Goal: Transaction & Acquisition: Purchase product/service

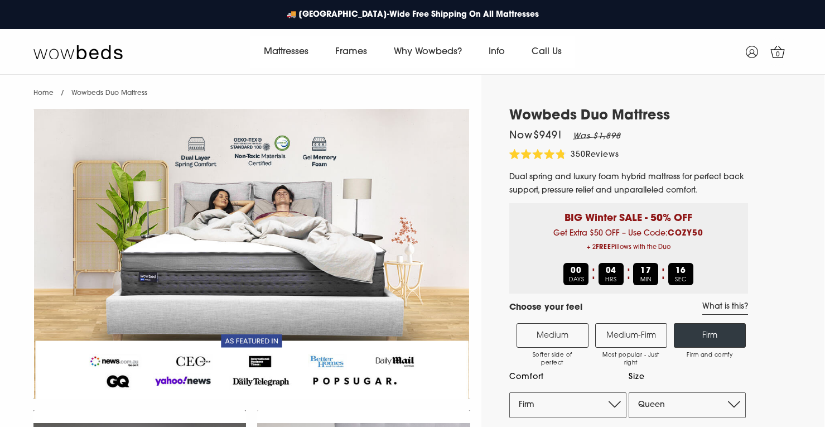
select select "Firm"
select select "Queen"
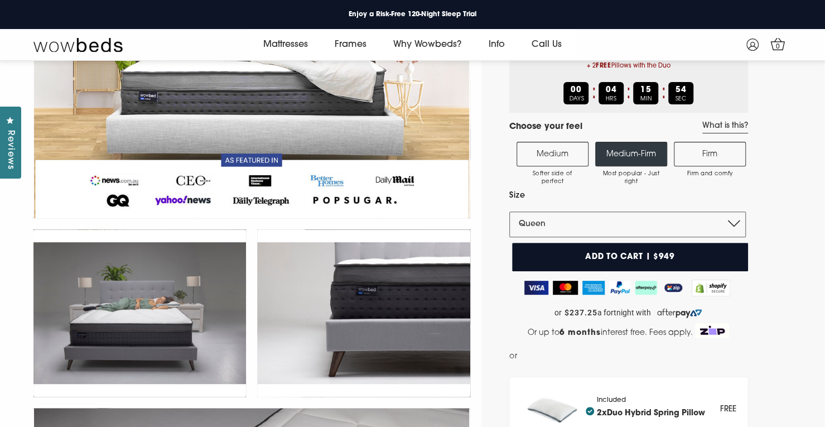
scroll to position [163, 0]
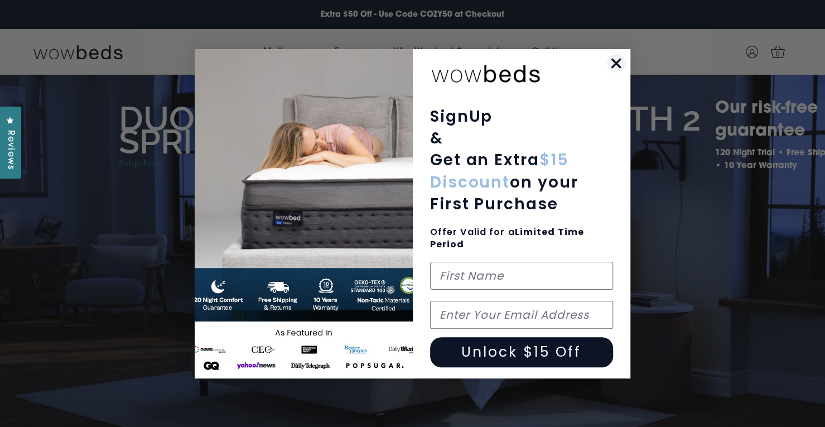
click at [616, 62] on icon "Close dialog" at bounding box center [616, 63] width 8 height 8
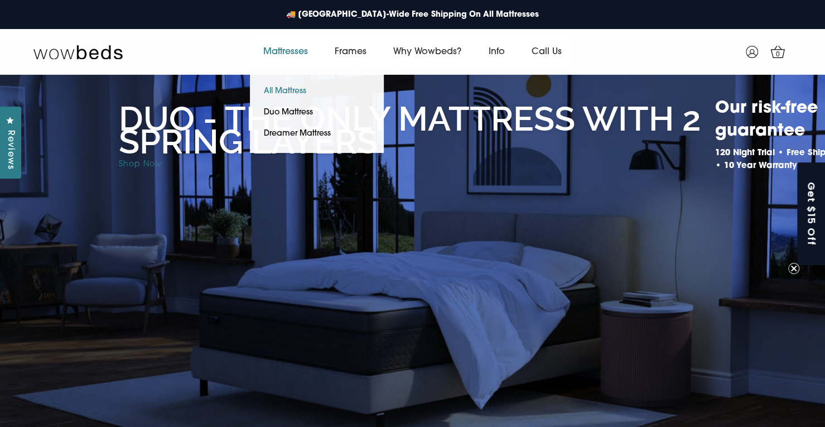
click at [290, 93] on link "All Mattress" at bounding box center [285, 91] width 70 height 21
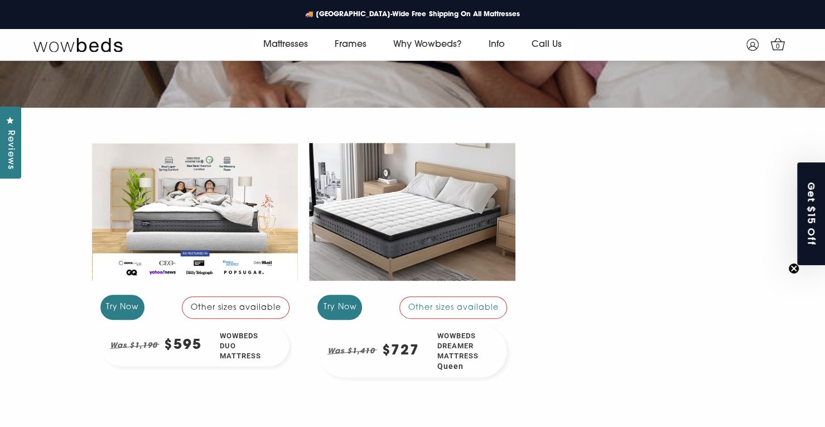
scroll to position [185, 0]
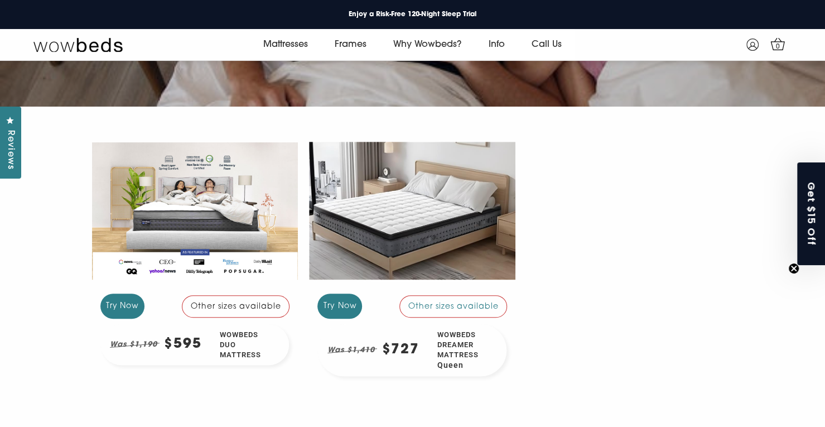
click at [261, 305] on div "Other sizes available" at bounding box center [236, 306] width 108 height 22
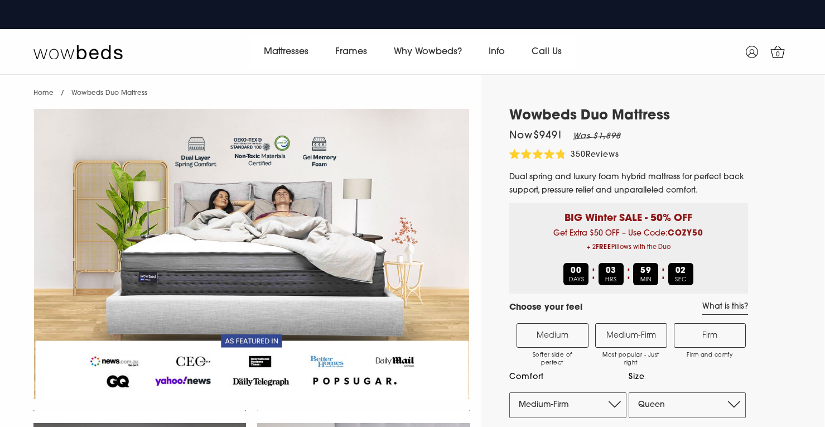
select select "Medium-Firm"
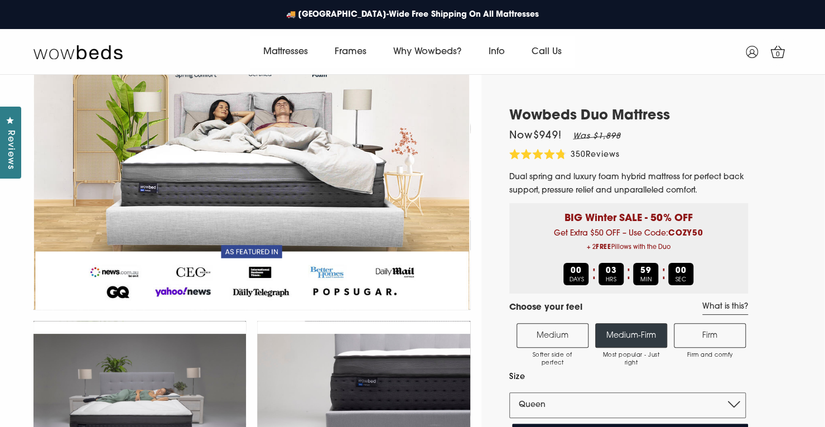
scroll to position [90, 0]
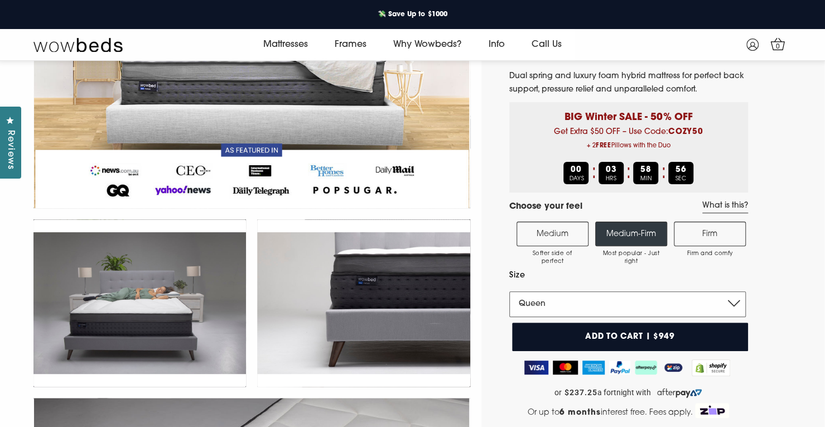
click at [737, 305] on select "Single King Single Double Queen King" at bounding box center [627, 304] width 236 height 26
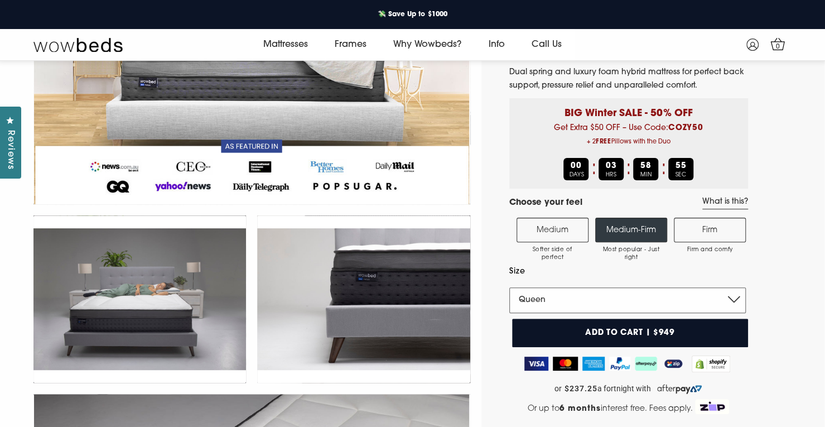
click at [737, 305] on select "Single King Single Double Queen King" at bounding box center [627, 300] width 236 height 26
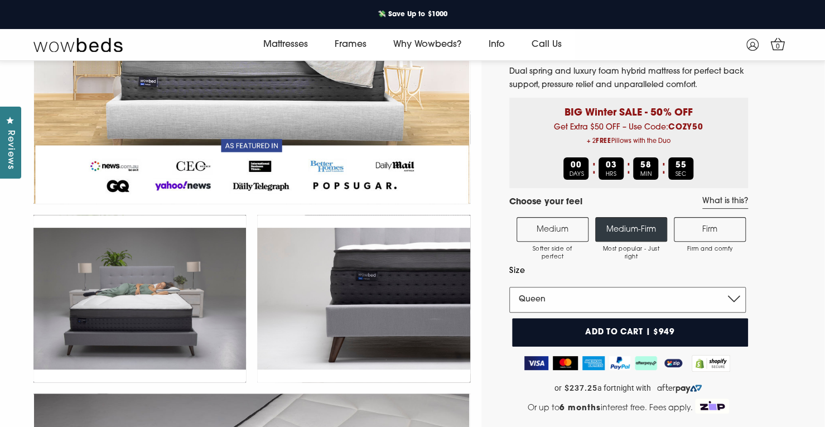
click at [737, 305] on select "Single King Single Double Queen King" at bounding box center [627, 300] width 236 height 26
select select "King Single"
click at [509, 287] on select "Single King Single Double Queen King" at bounding box center [627, 300] width 236 height 26
click at [715, 226] on label "Firm Firm and comfy" at bounding box center [710, 229] width 72 height 25
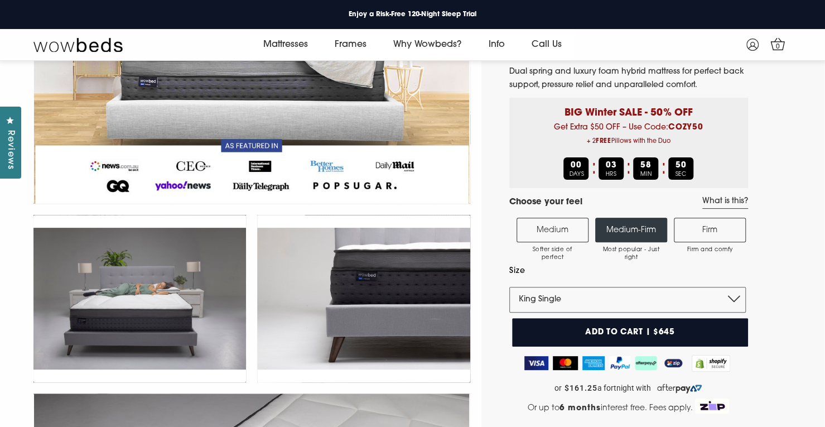
click at [0, 0] on input "Firm Firm and comfy" at bounding box center [0, 0] width 0 height 0
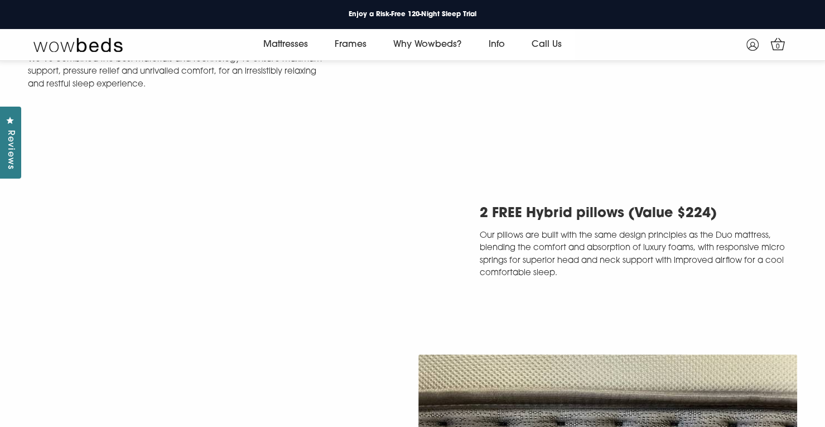
scroll to position [2562, 0]
